Goal: Information Seeking & Learning: Find specific fact

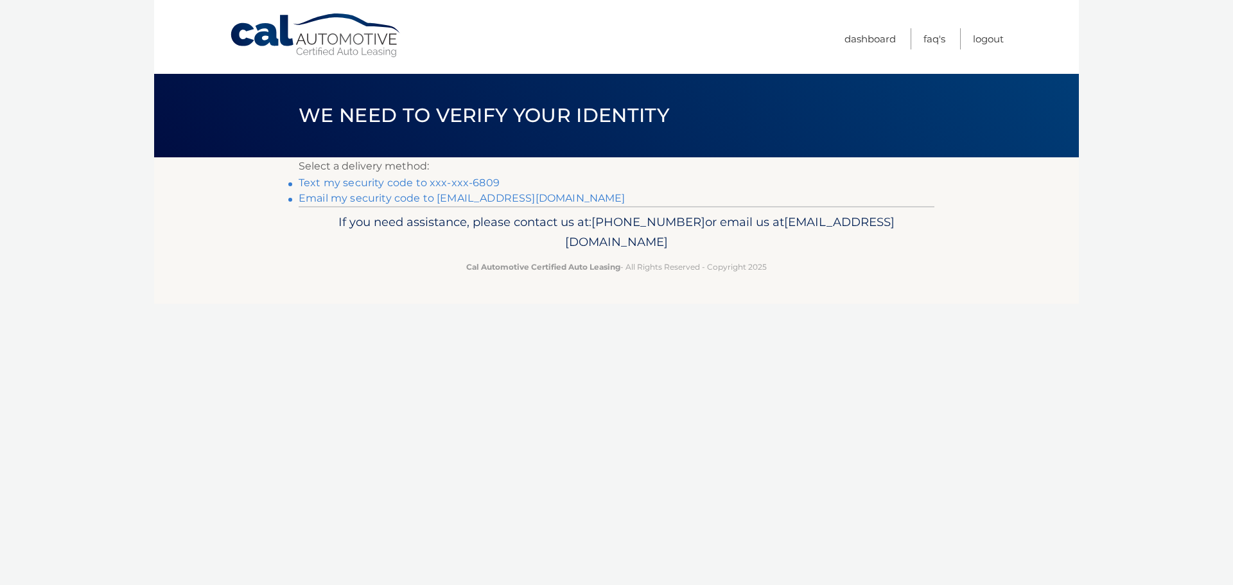
click at [341, 181] on link "Text my security code to xxx-xxx-6809" at bounding box center [399, 183] width 201 height 12
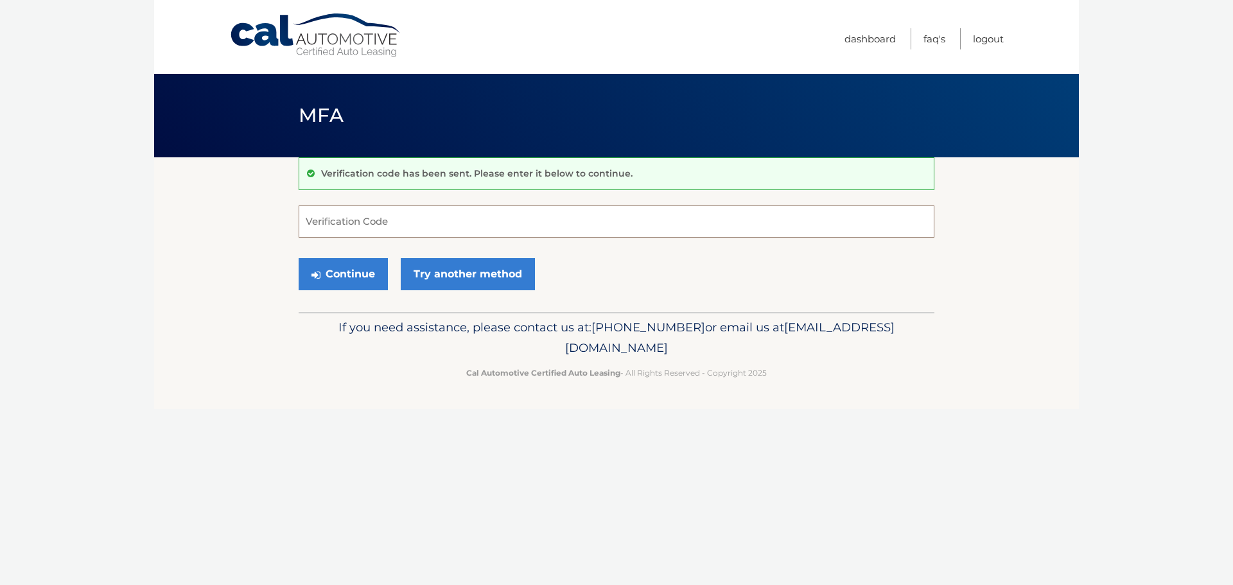
click at [334, 213] on input "Verification Code" at bounding box center [617, 222] width 636 height 32
type input "557124"
click at [345, 272] on button "Continue" at bounding box center [343, 274] width 89 height 32
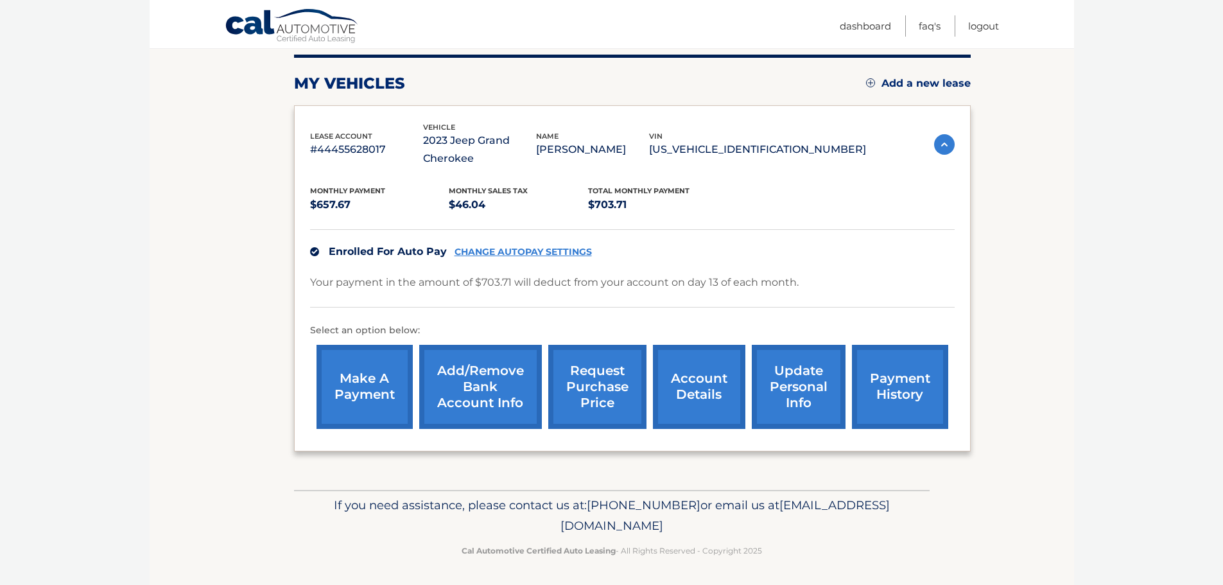
scroll to position [162, 0]
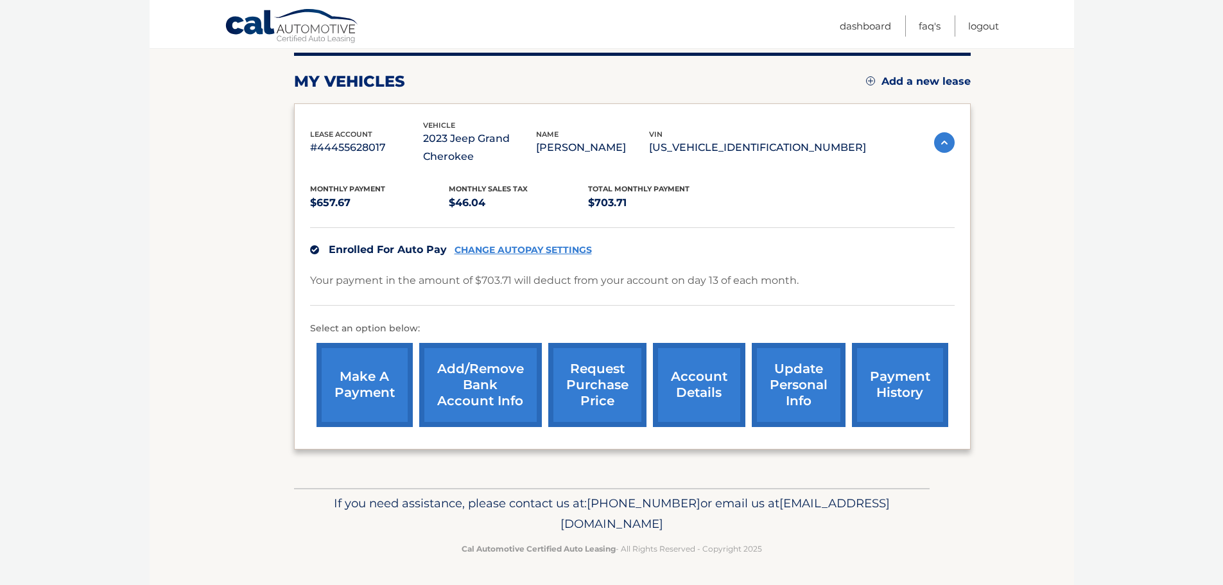
click at [687, 384] on link "account details" at bounding box center [699, 385] width 92 height 84
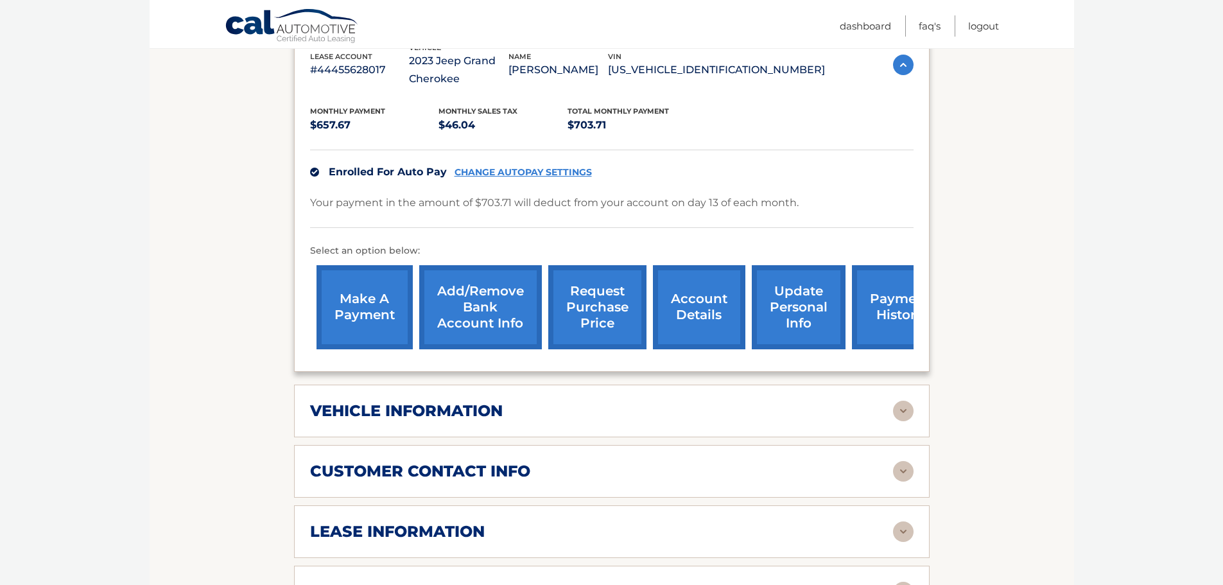
scroll to position [321, 0]
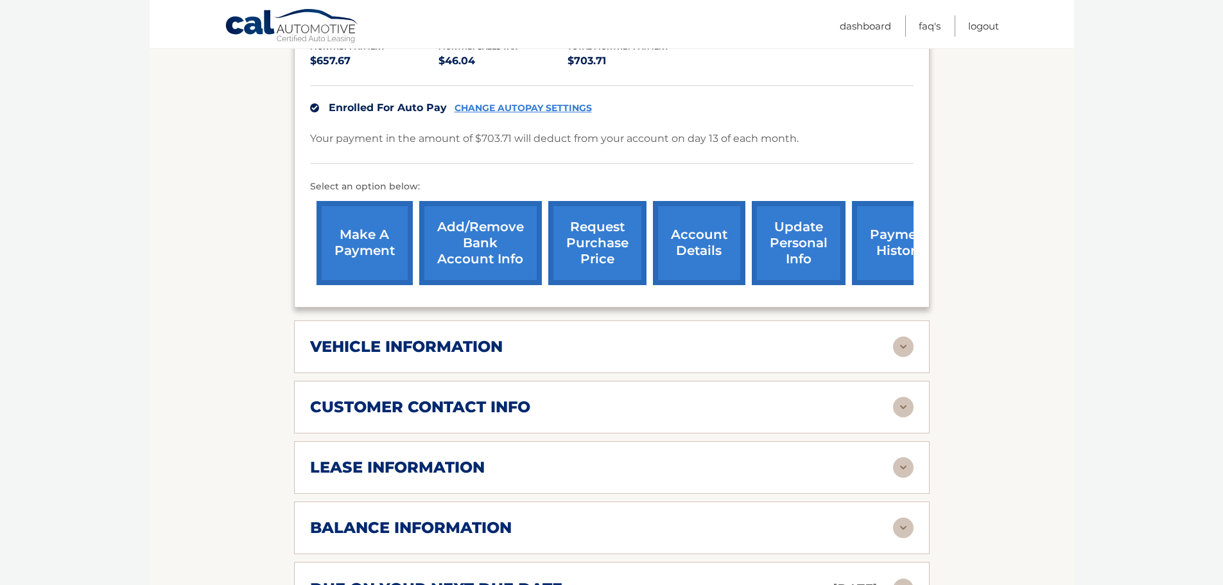
click at [900, 466] on img at bounding box center [903, 467] width 21 height 21
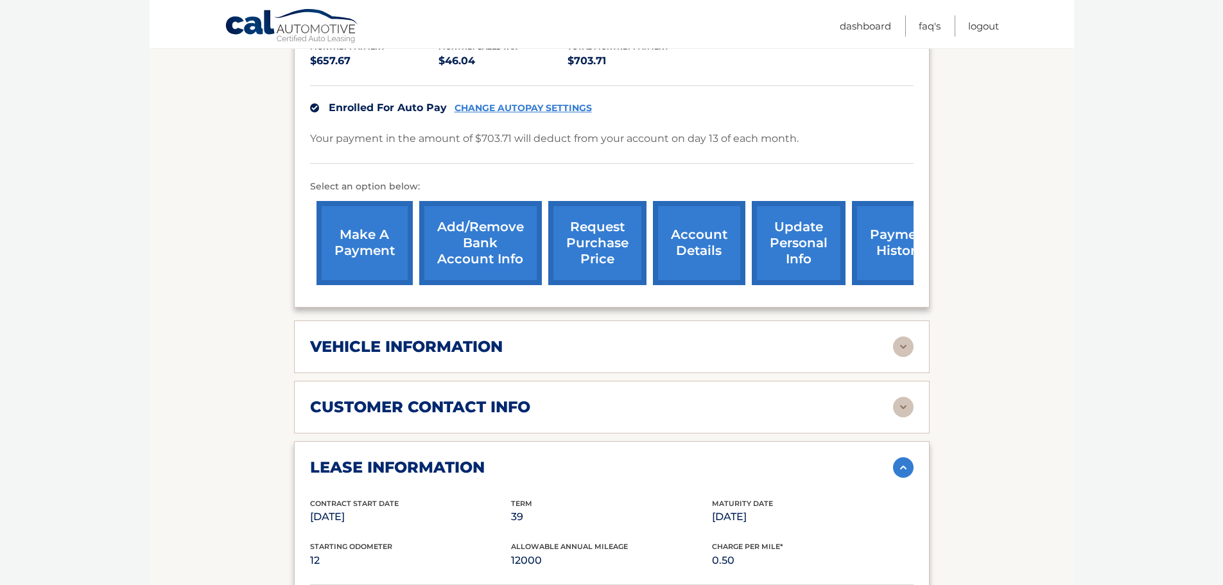
click at [592, 238] on link "request purchase price" at bounding box center [597, 243] width 98 height 84
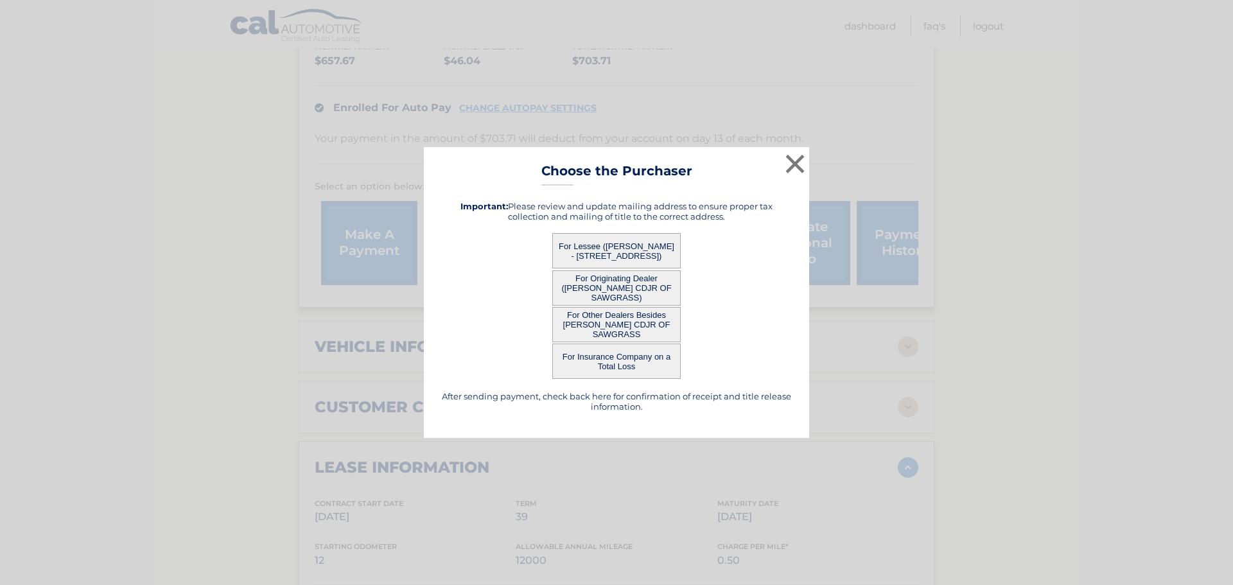
click at [620, 251] on button "For Lessee ([PERSON_NAME] - [STREET_ADDRESS])" at bounding box center [616, 250] width 128 height 35
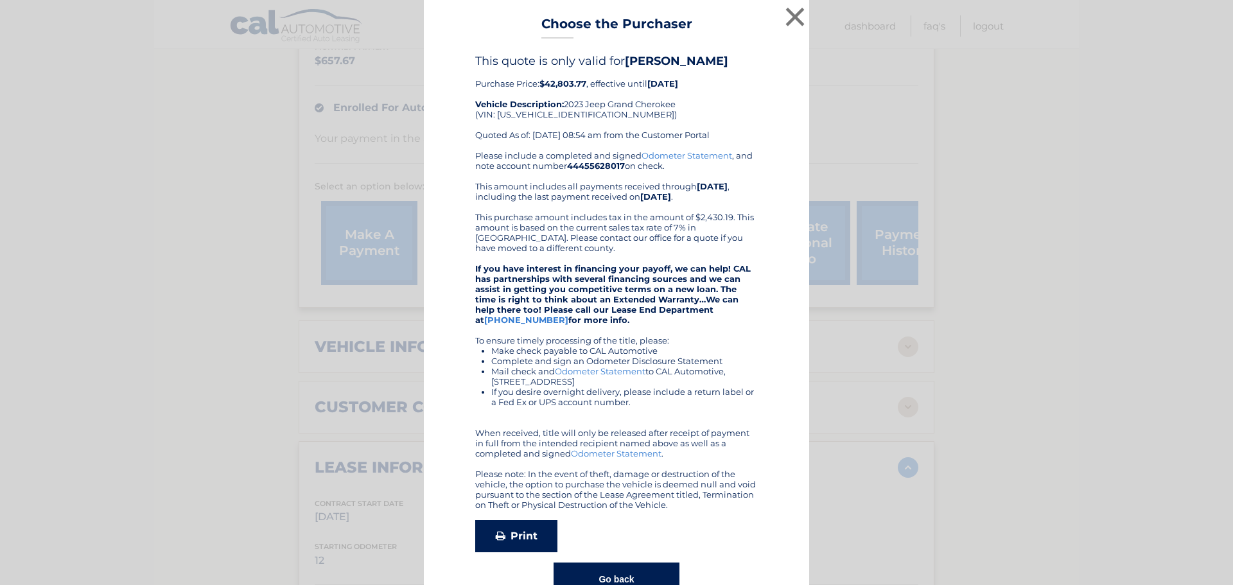
click at [501, 533] on link "Print" at bounding box center [516, 536] width 82 height 32
click at [793, 10] on button "×" at bounding box center [795, 17] width 26 height 26
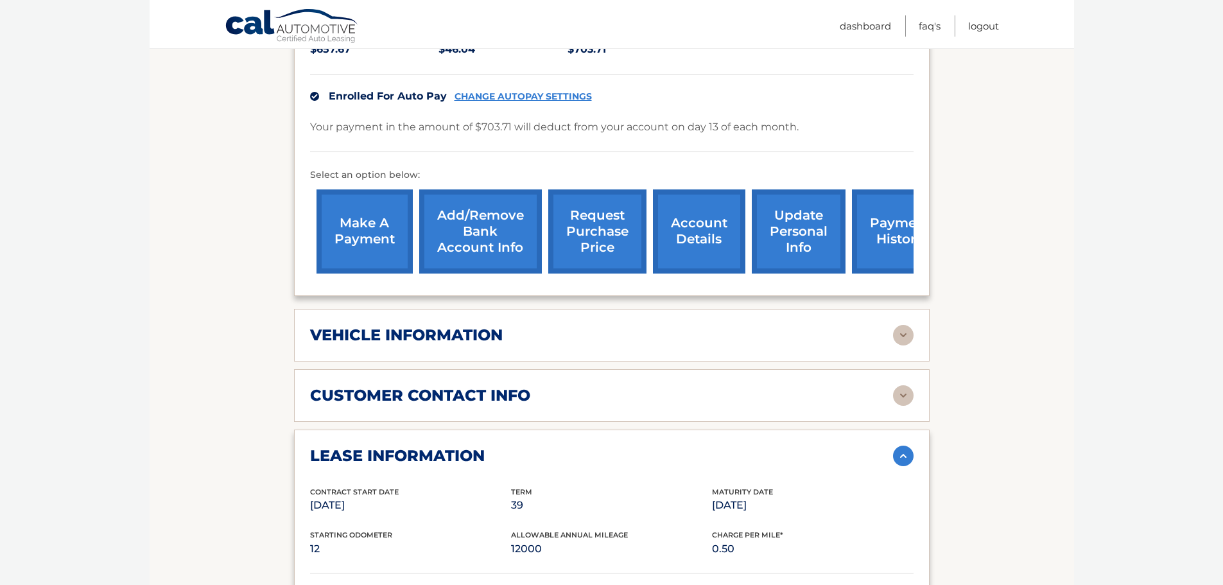
scroll to position [193, 0]
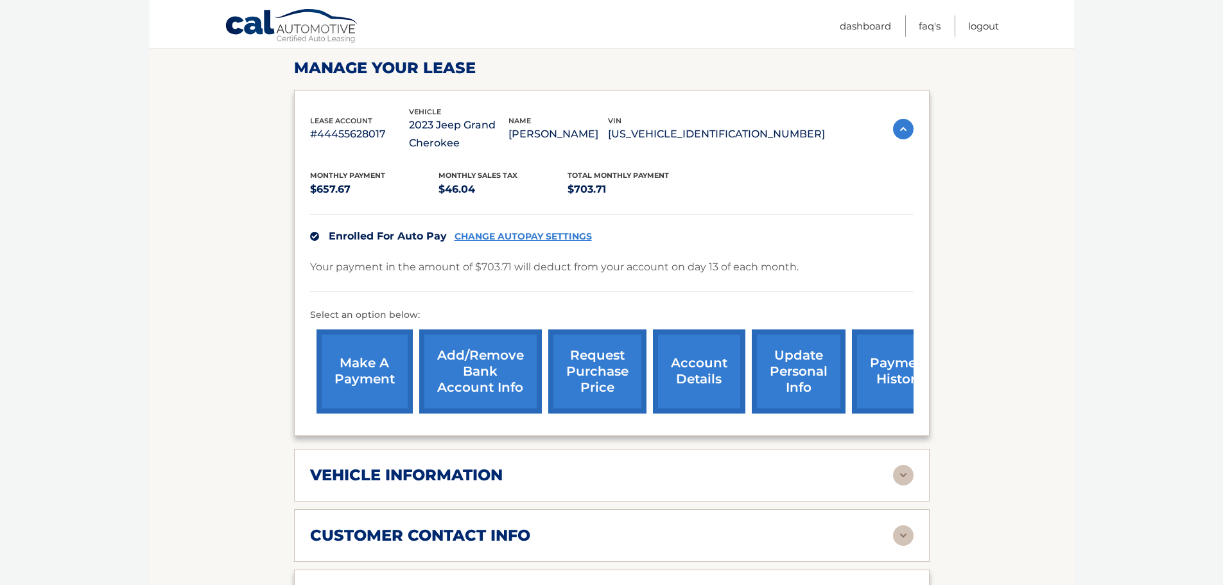
drag, startPoint x: 697, startPoint y: 132, endPoint x: 805, endPoint y: 134, distance: 107.9
click at [805, 134] on p "[US_VEHICLE_IDENTIFICATION_NUMBER]" at bounding box center [716, 134] width 217 height 18
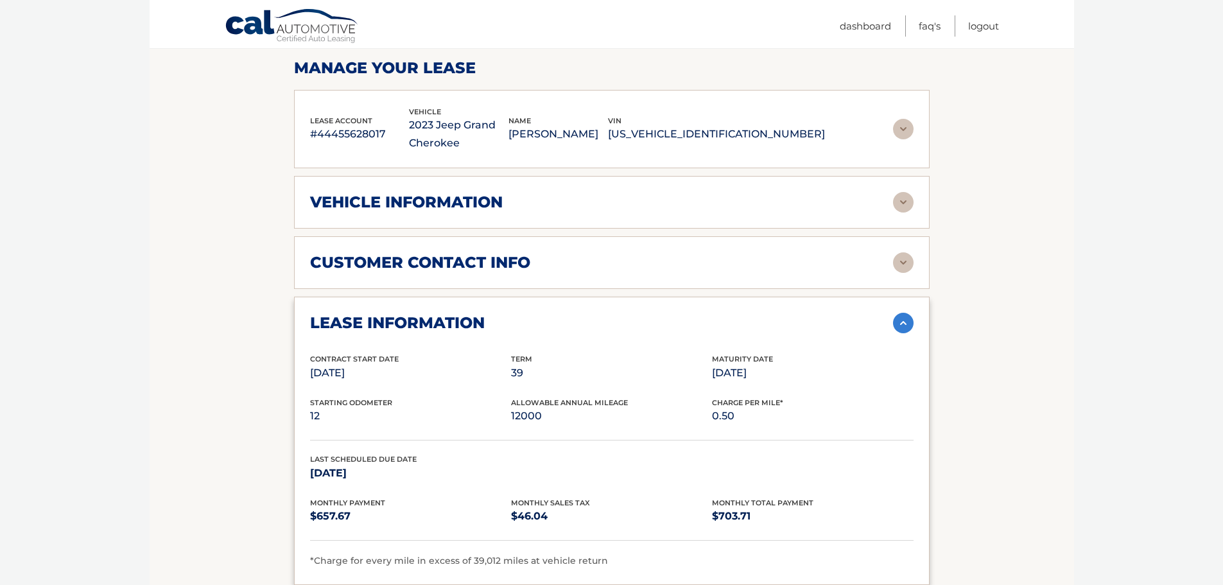
copy p "[US_VEHICLE_IDENTIFICATION_NUMBER]"
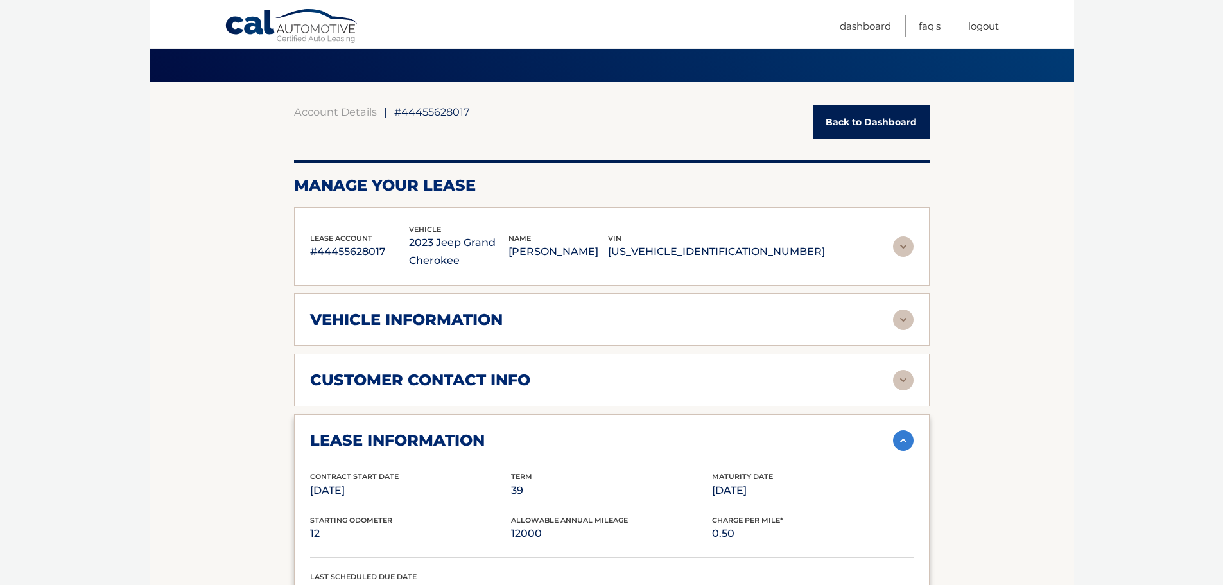
scroll to position [64, 0]
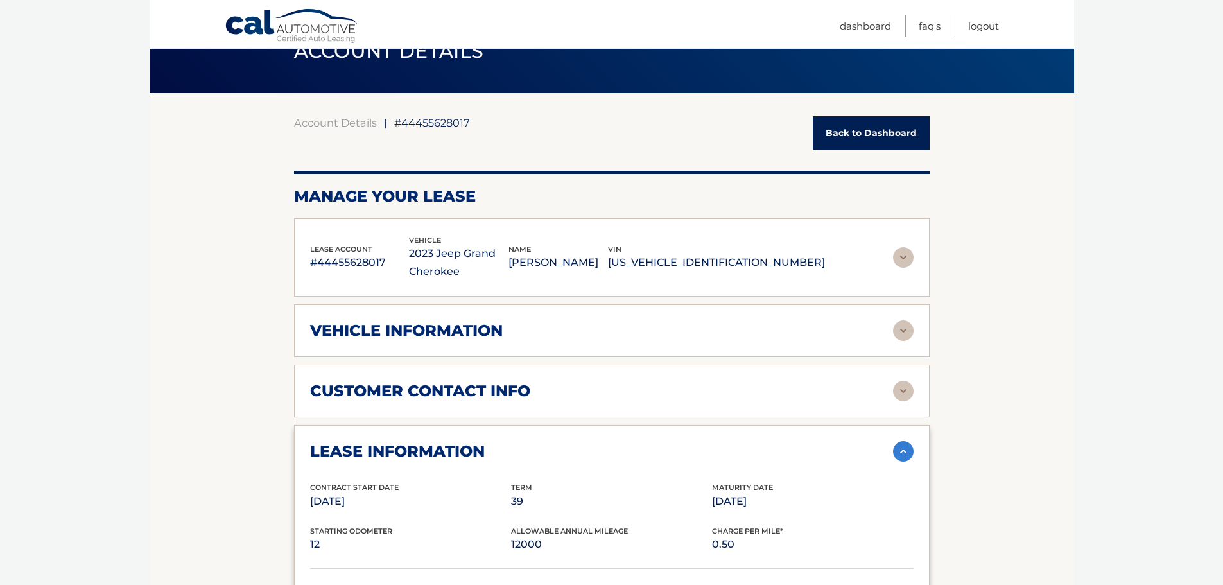
copy p "[US_VEHICLE_IDENTIFICATION_NUMBER]"
